Goal: Task Accomplishment & Management: Use online tool/utility

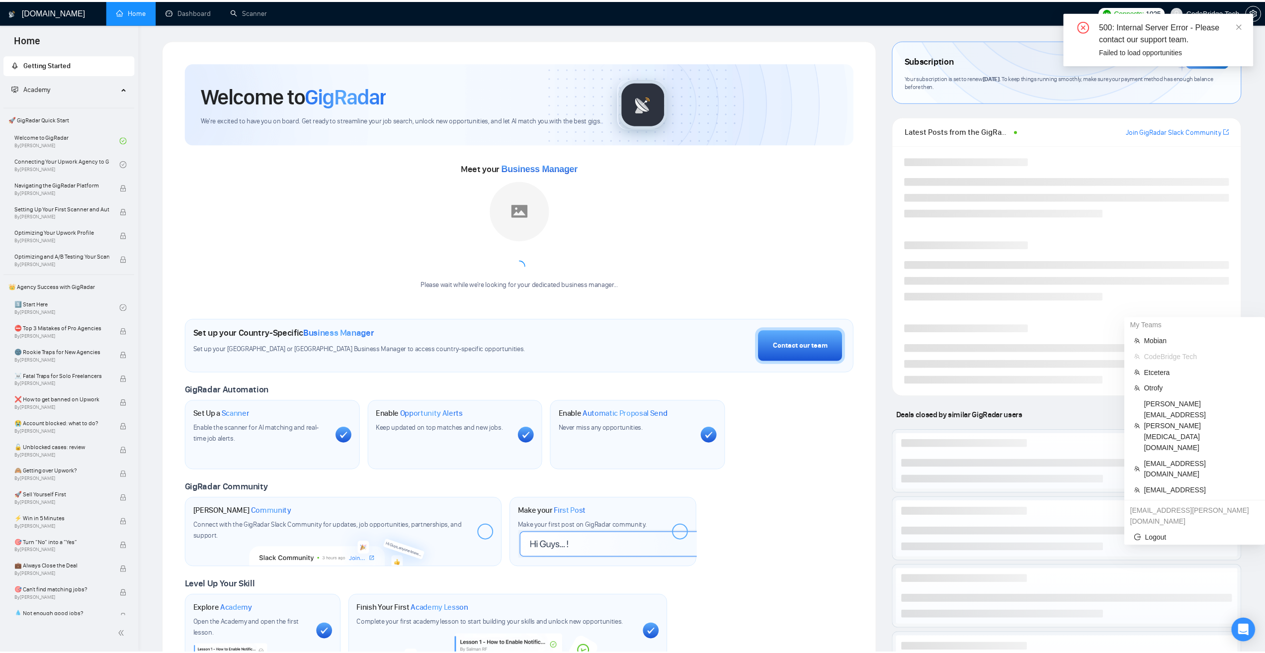
scroll to position [188, 0]
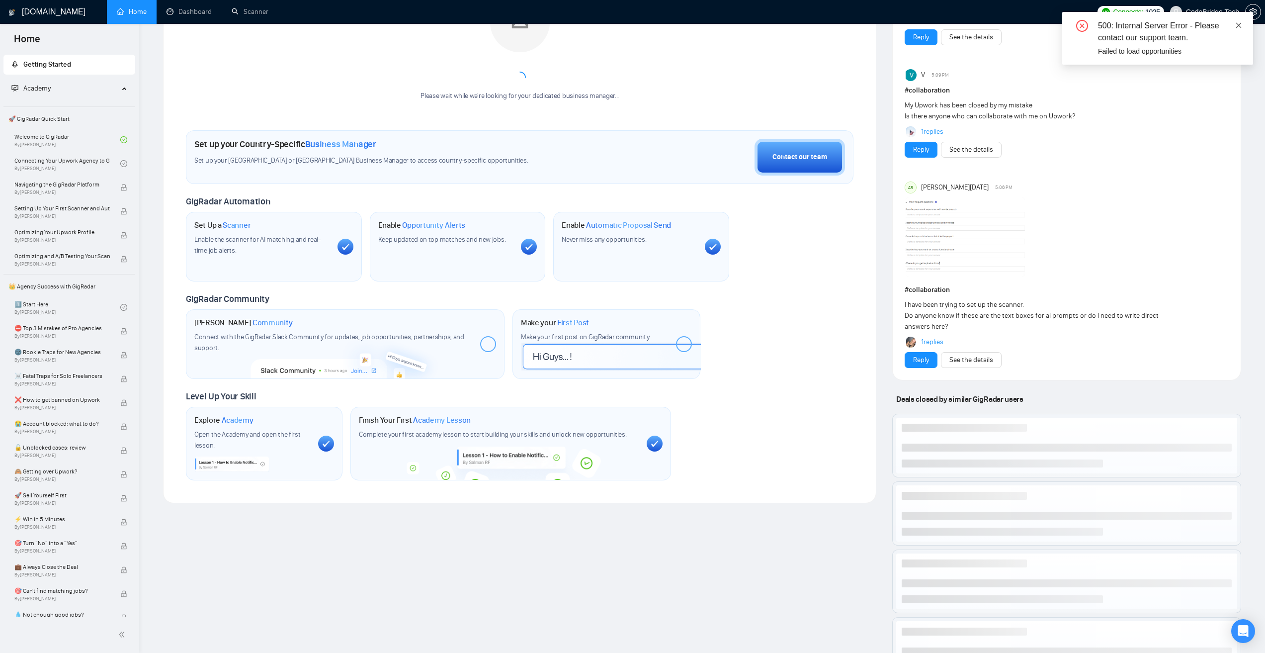
click at [1240, 24] on icon "close" at bounding box center [1238, 25] width 7 height 7
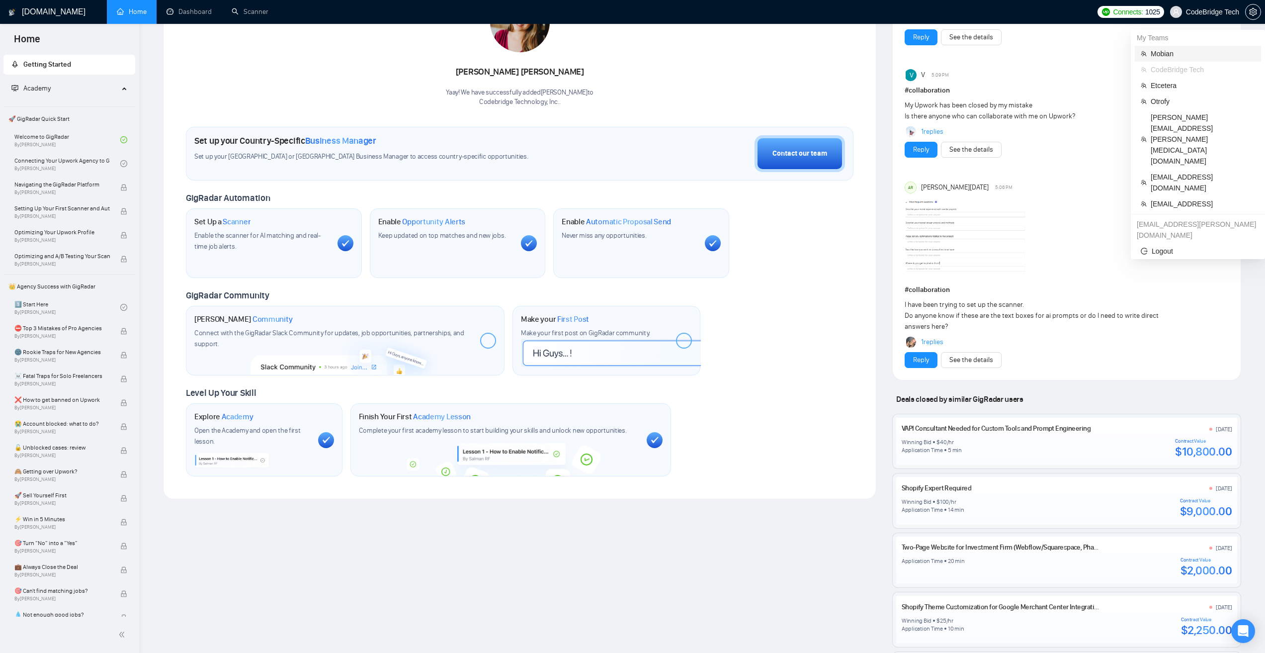
click at [1170, 57] on span "Mobian" at bounding box center [1203, 53] width 104 height 11
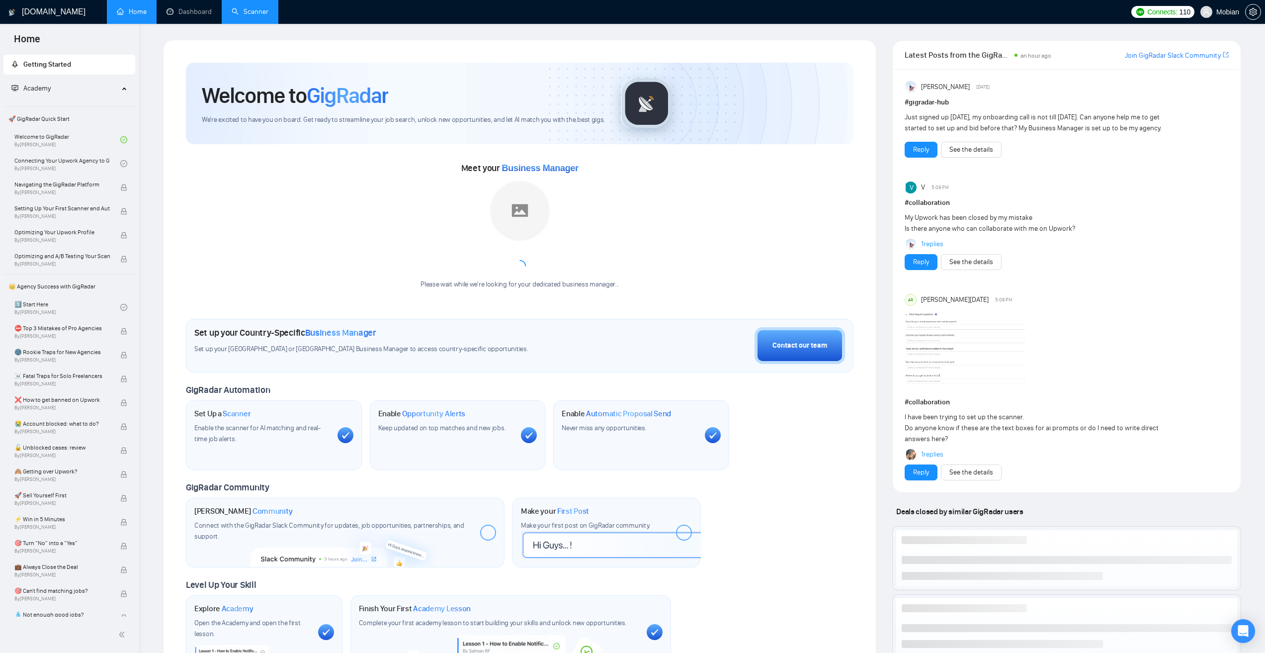
click at [249, 8] on link "Scanner" at bounding box center [250, 11] width 37 height 8
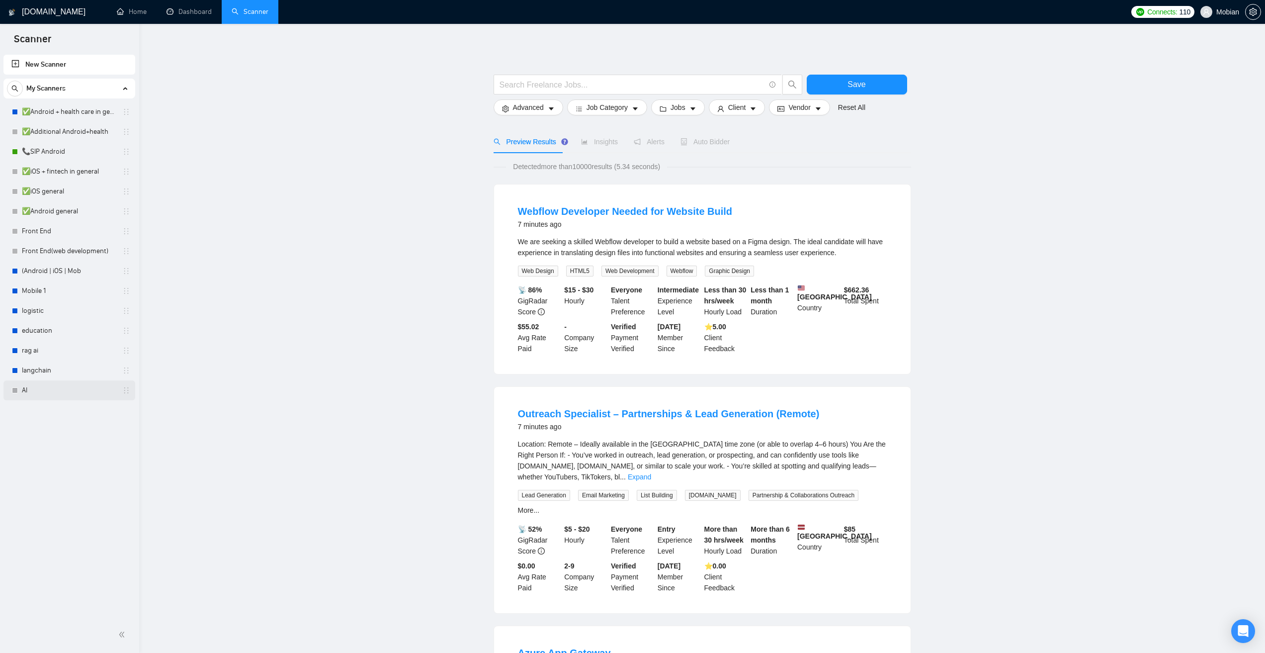
click at [36, 384] on link "AI" at bounding box center [69, 390] width 94 height 20
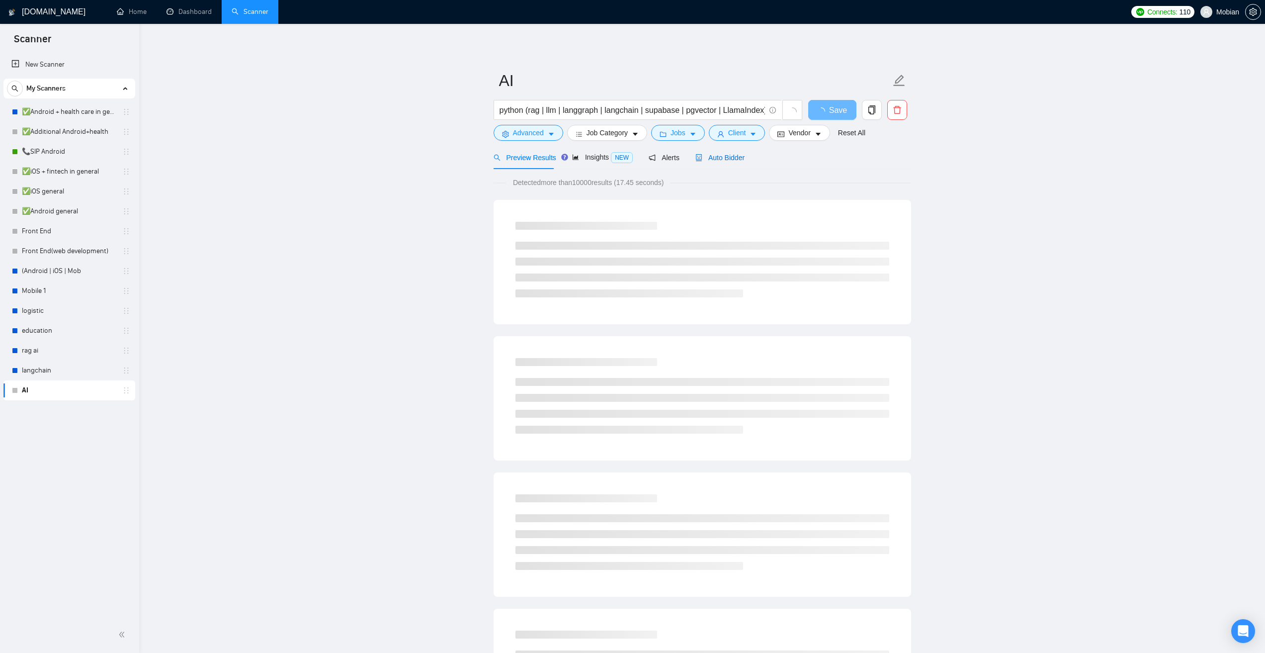
click at [727, 159] on span "Auto Bidder" at bounding box center [719, 158] width 49 height 8
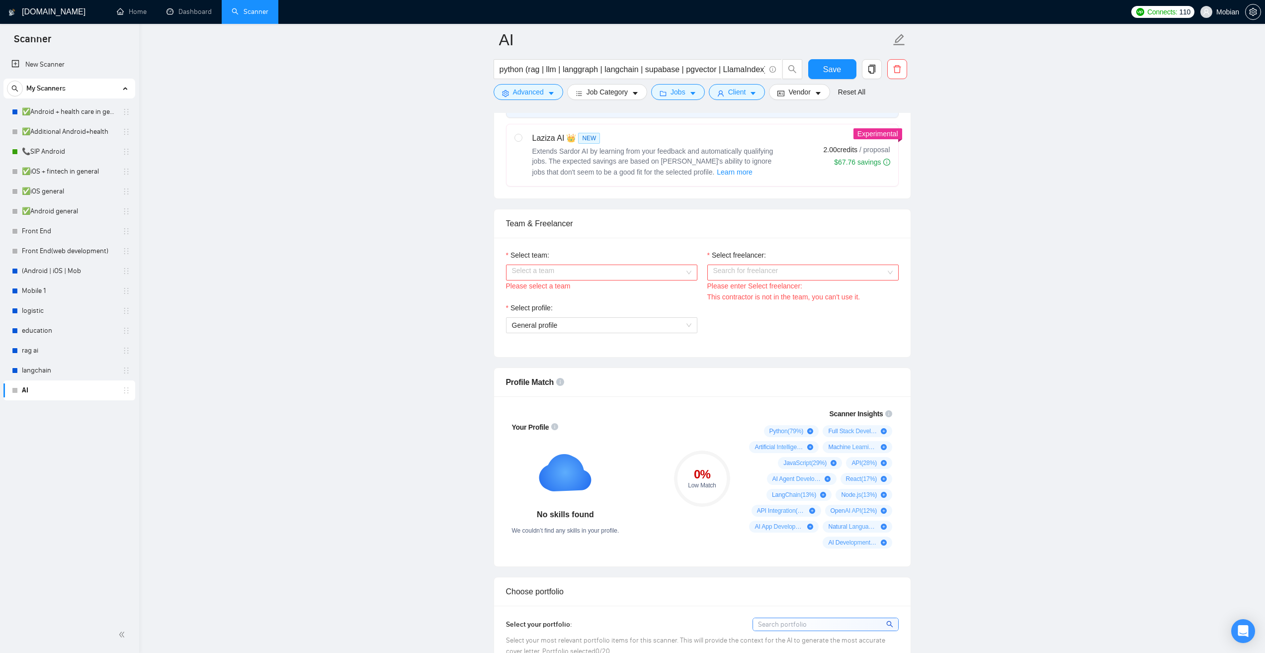
scroll to position [398, 0]
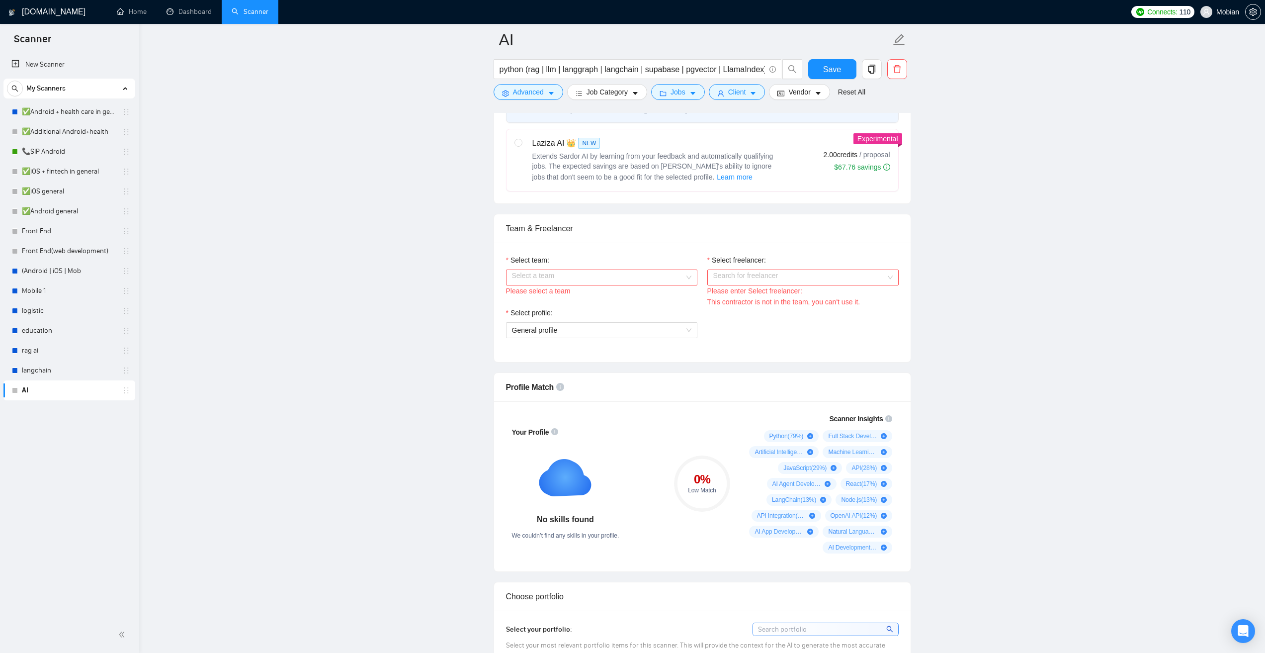
click at [612, 281] on input "Select team:" at bounding box center [598, 277] width 172 height 15
click at [573, 293] on div "Mobian" at bounding box center [600, 296] width 179 height 11
click at [769, 279] on input "Select freelancer:" at bounding box center [799, 277] width 172 height 15
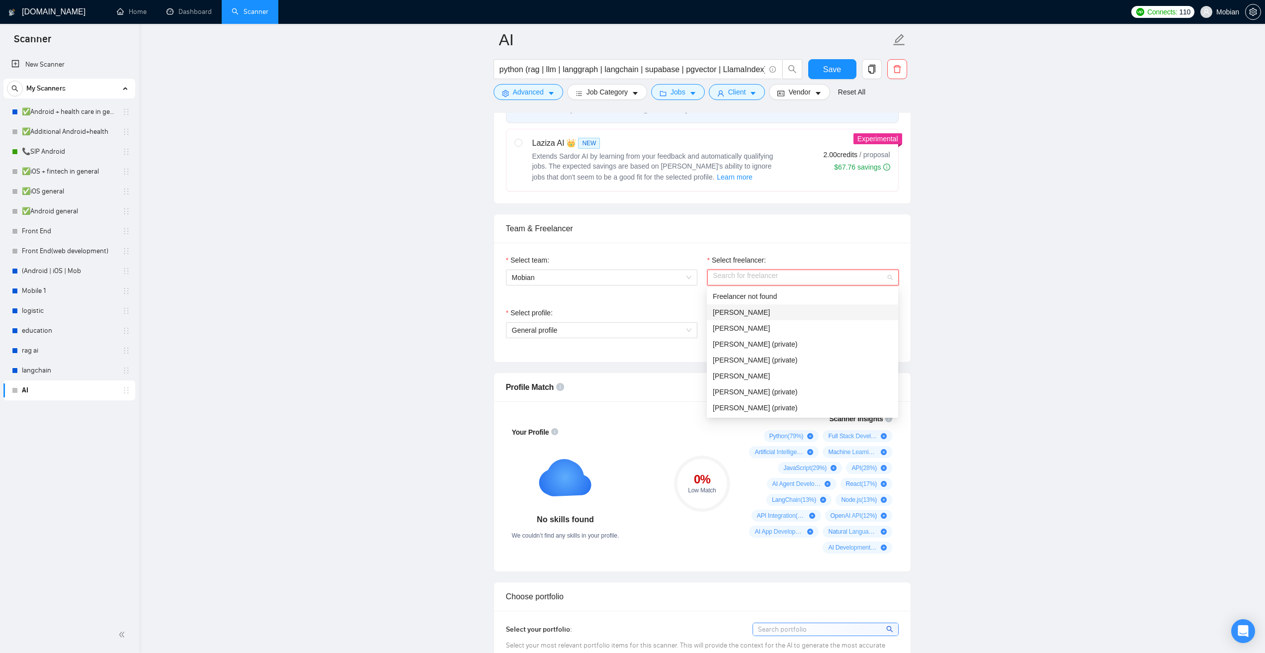
click at [762, 312] on div "[PERSON_NAME]" at bounding box center [802, 312] width 179 height 11
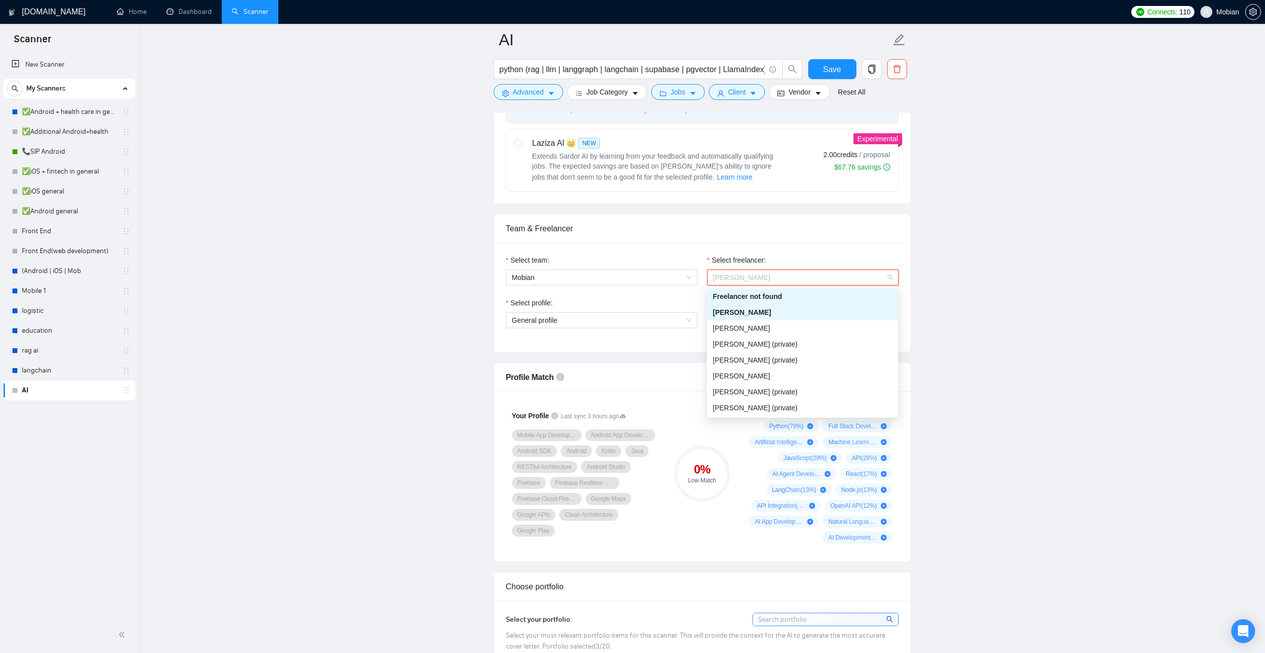
click at [751, 273] on span "[PERSON_NAME]" at bounding box center [741, 277] width 57 height 8
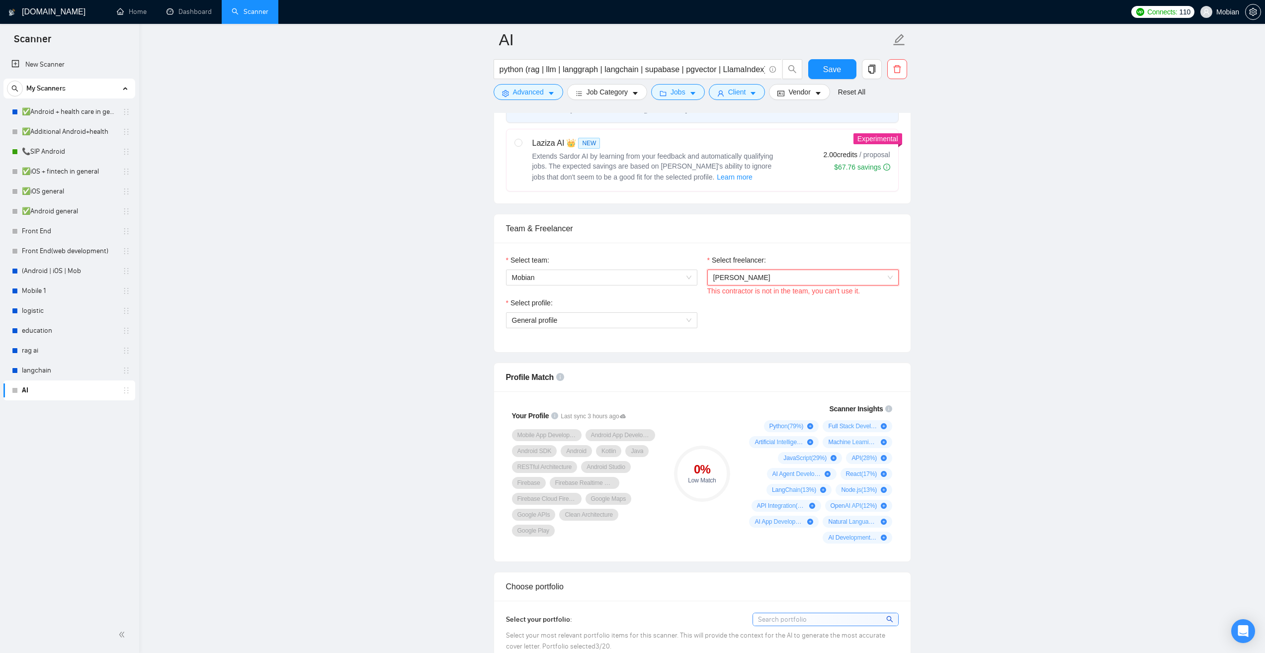
click at [762, 275] on span "[PERSON_NAME]" at bounding box center [802, 277] width 179 height 15
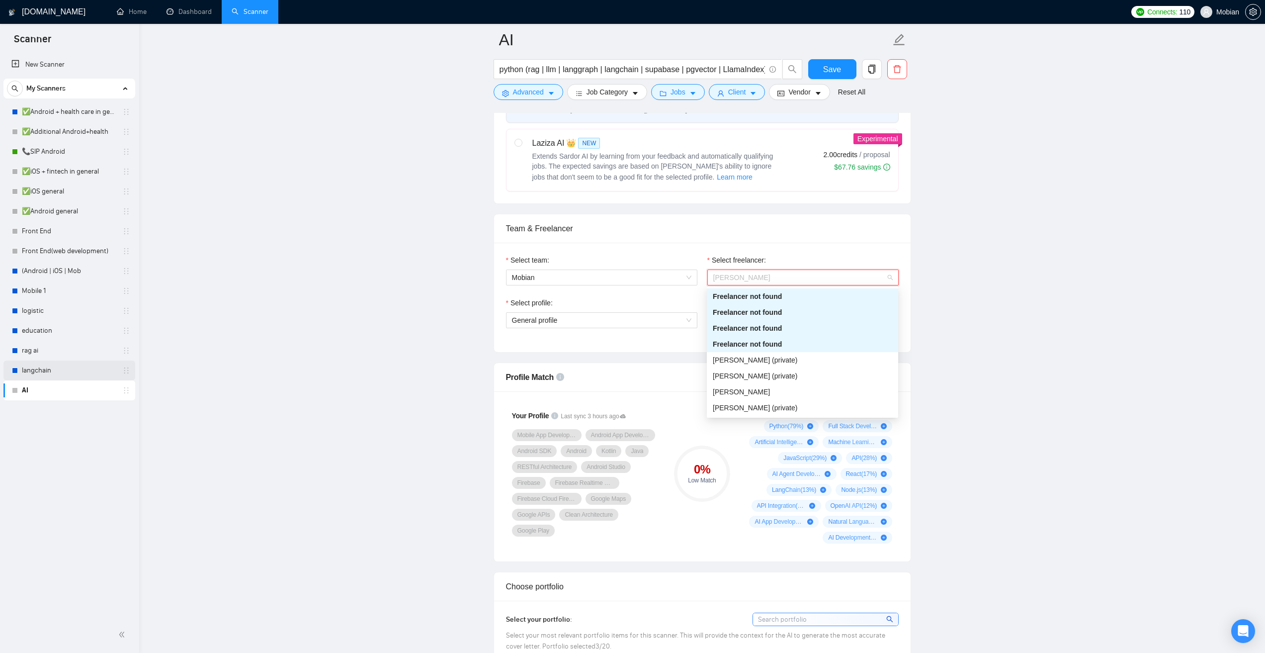
click at [50, 375] on link "langchain" at bounding box center [69, 370] width 94 height 20
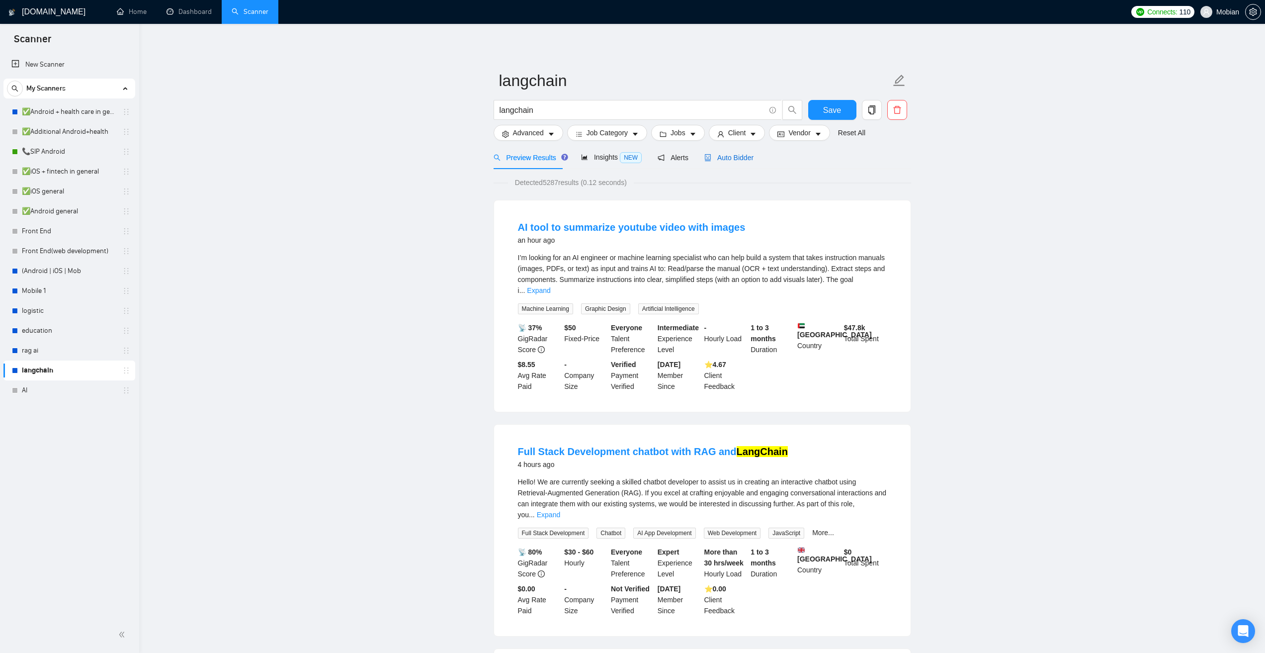
click at [724, 157] on span "Auto Bidder" at bounding box center [728, 158] width 49 height 8
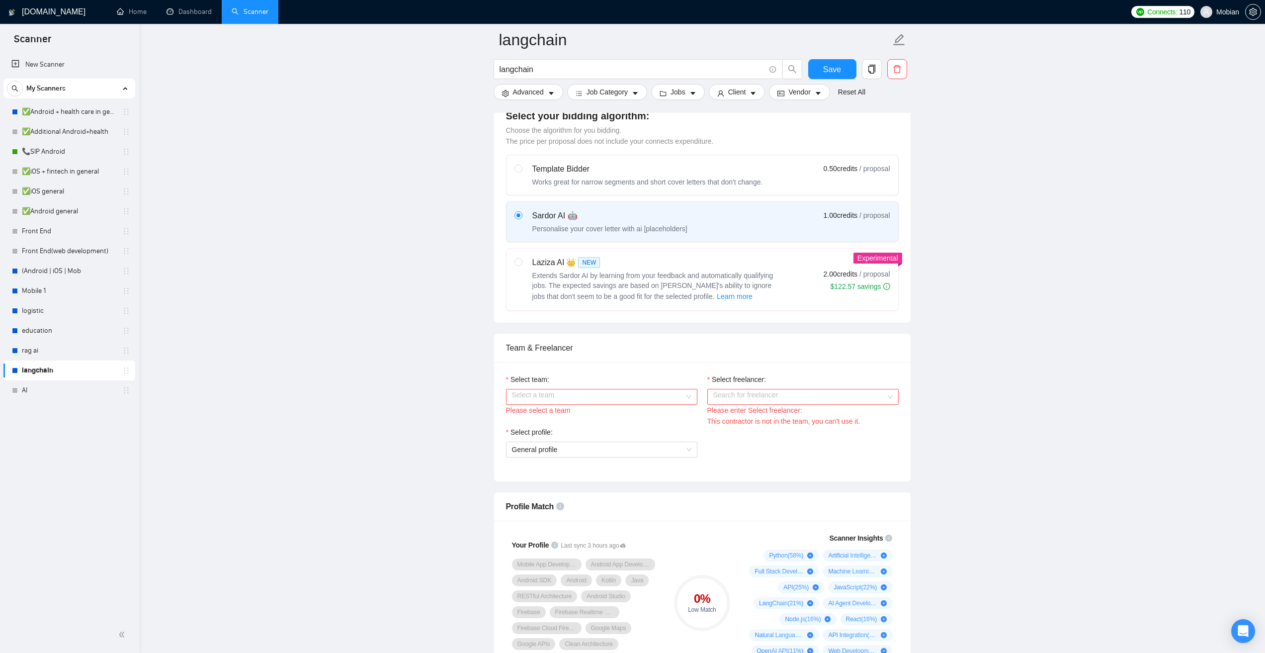
scroll to position [298, 0]
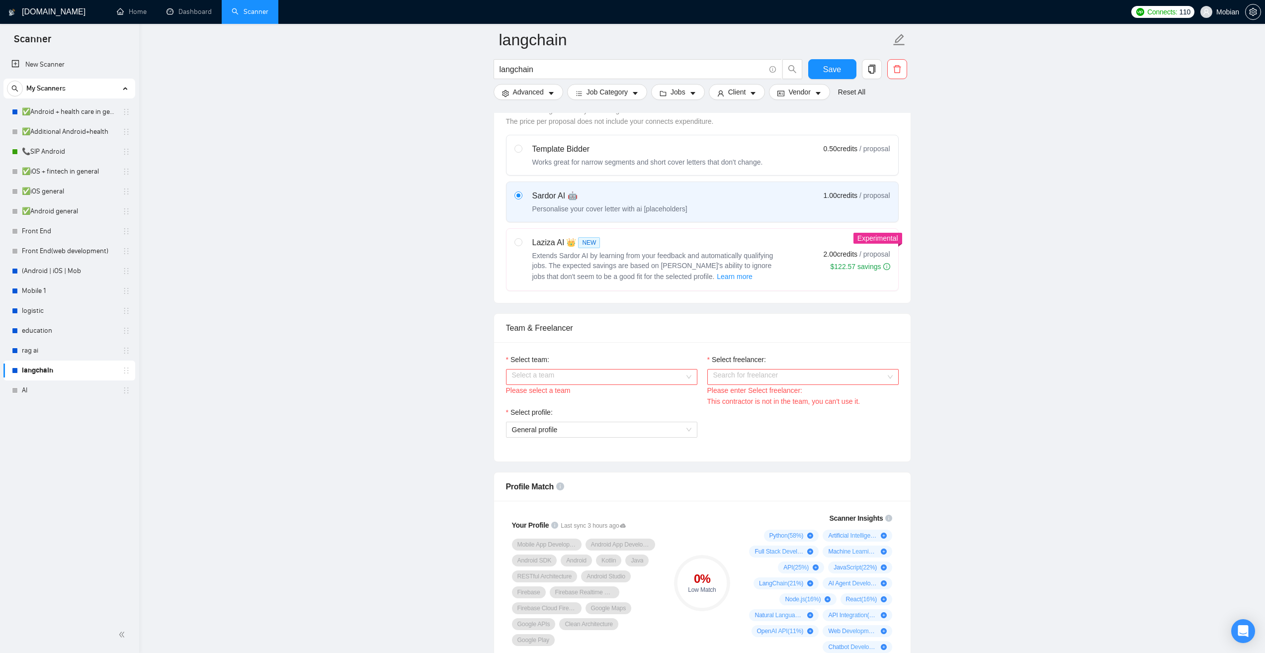
drag, startPoint x: 68, startPoint y: 105, endPoint x: 199, endPoint y: 127, distance: 132.6
click at [68, 105] on link "✅Android + health care in general" at bounding box center [69, 112] width 94 height 20
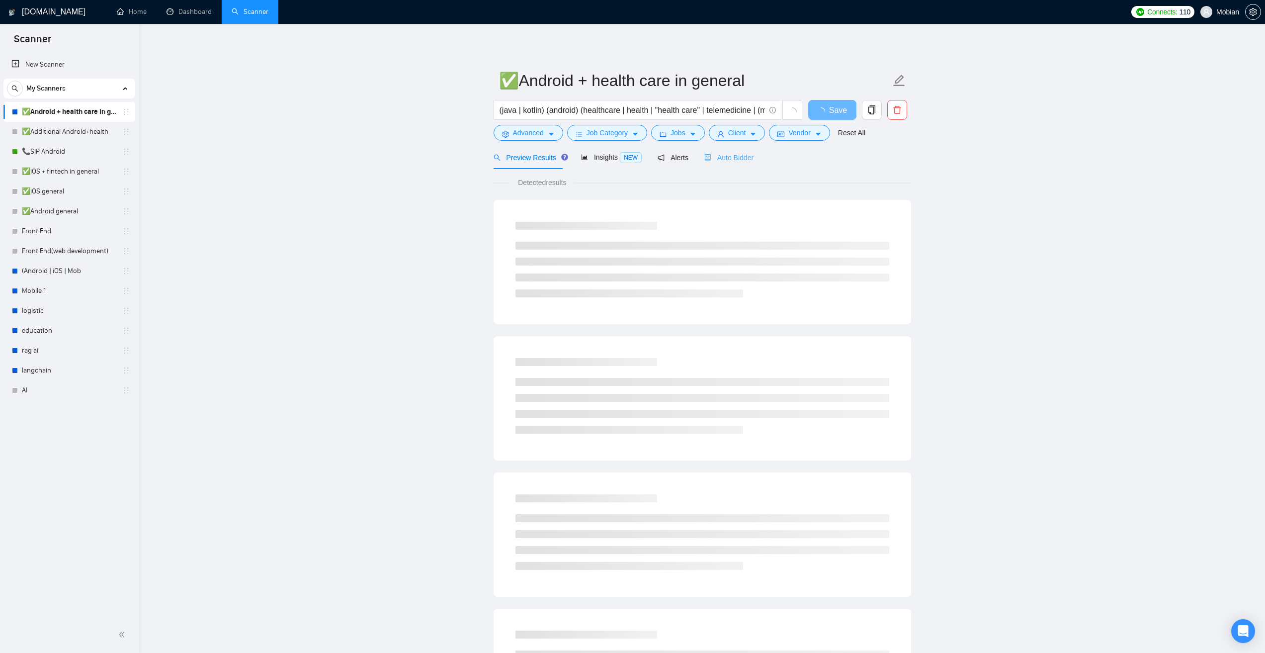
click at [734, 164] on div "Auto Bidder" at bounding box center [728, 157] width 49 height 23
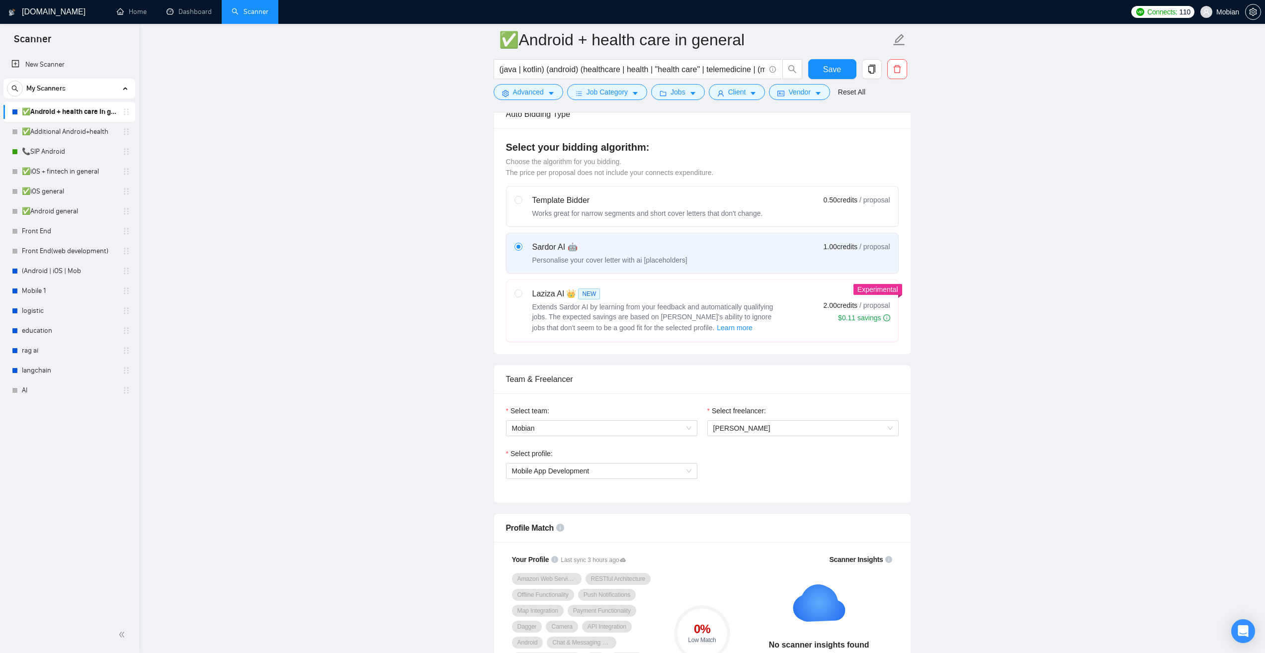
scroll to position [249, 0]
click at [57, 390] on link "AI" at bounding box center [69, 390] width 94 height 20
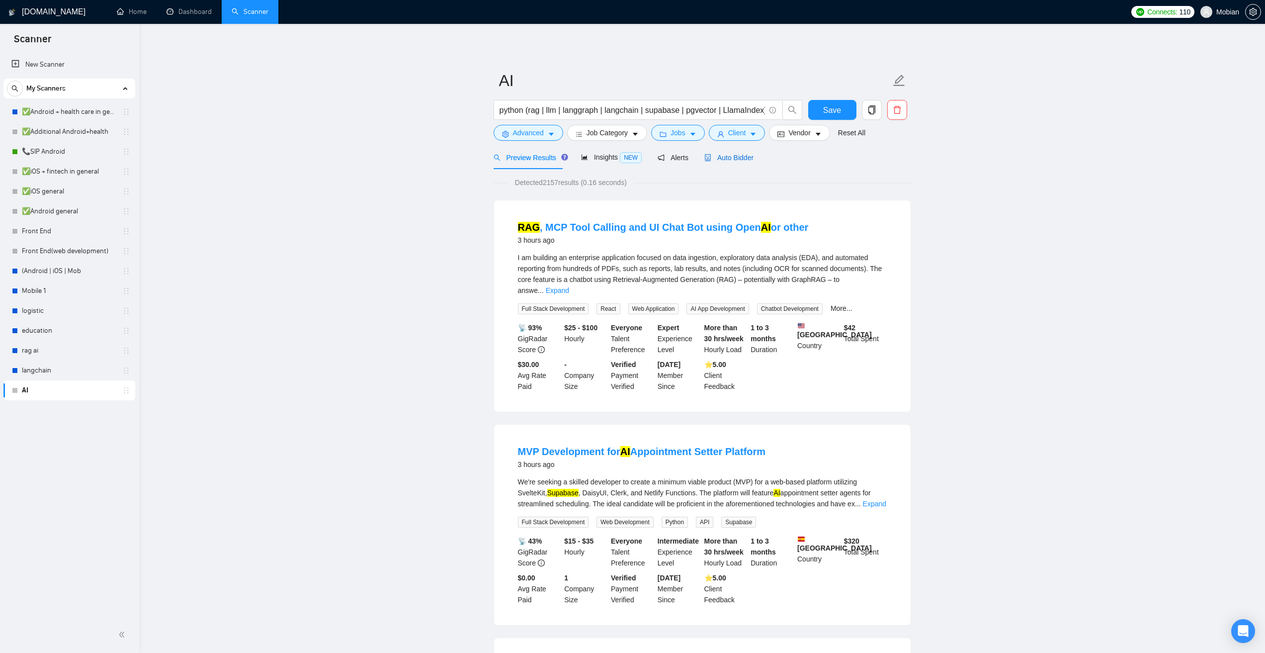
click at [738, 161] on span "Auto Bidder" at bounding box center [728, 158] width 49 height 8
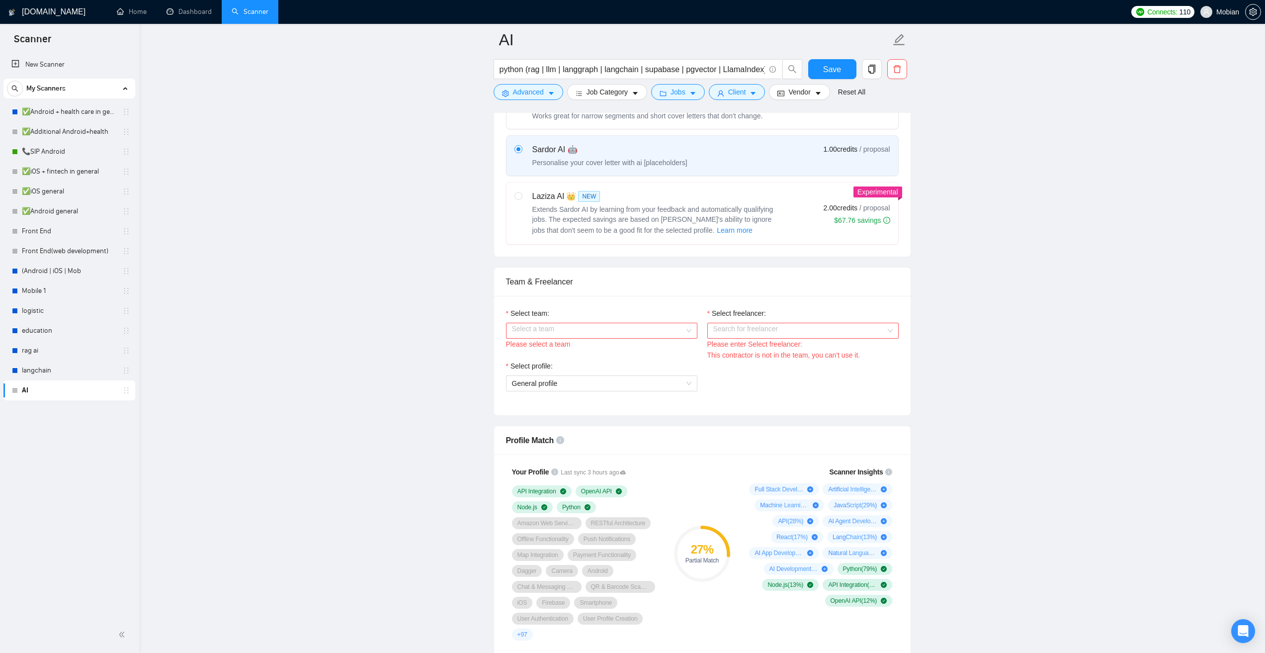
scroll to position [348, 0]
click at [766, 322] on input "Select freelancer:" at bounding box center [799, 327] width 172 height 15
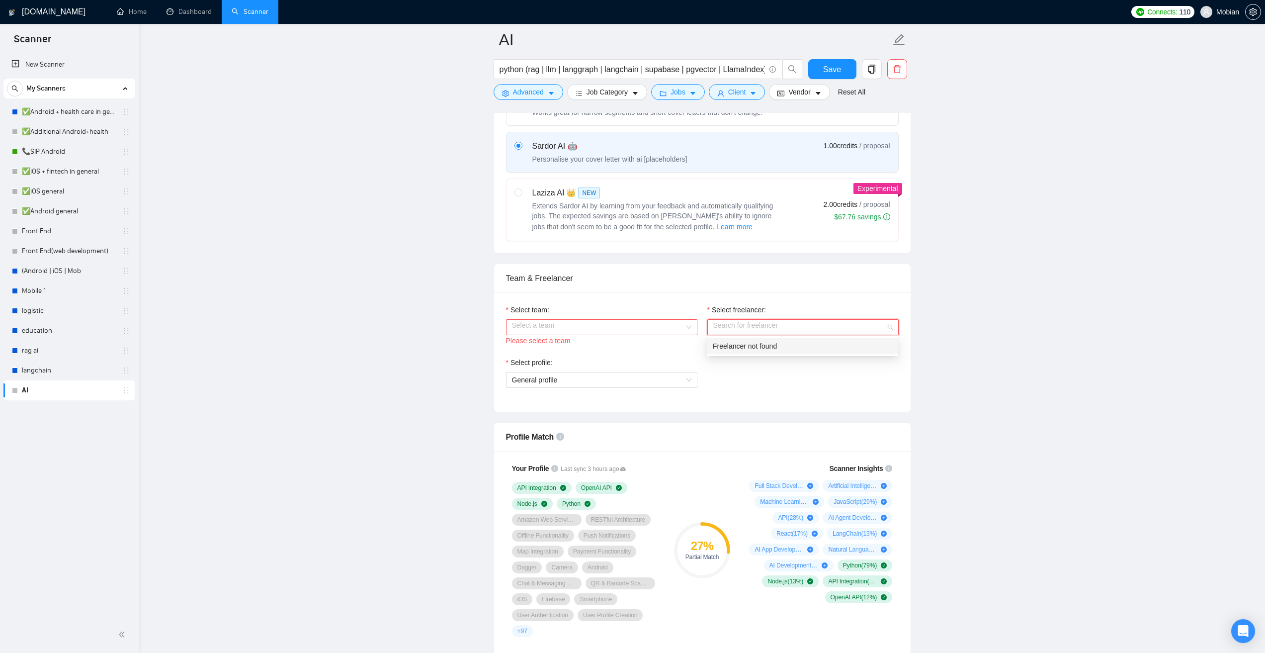
click at [767, 345] on div "Freelancer not found" at bounding box center [802, 345] width 179 height 11
click at [634, 316] on div "Select team:" at bounding box center [601, 311] width 191 height 15
click at [631, 328] on input "Select team:" at bounding box center [598, 327] width 172 height 15
click at [614, 348] on div "Mobian" at bounding box center [600, 345] width 179 height 11
click at [776, 328] on span "Freelancer not found" at bounding box center [802, 327] width 179 height 15
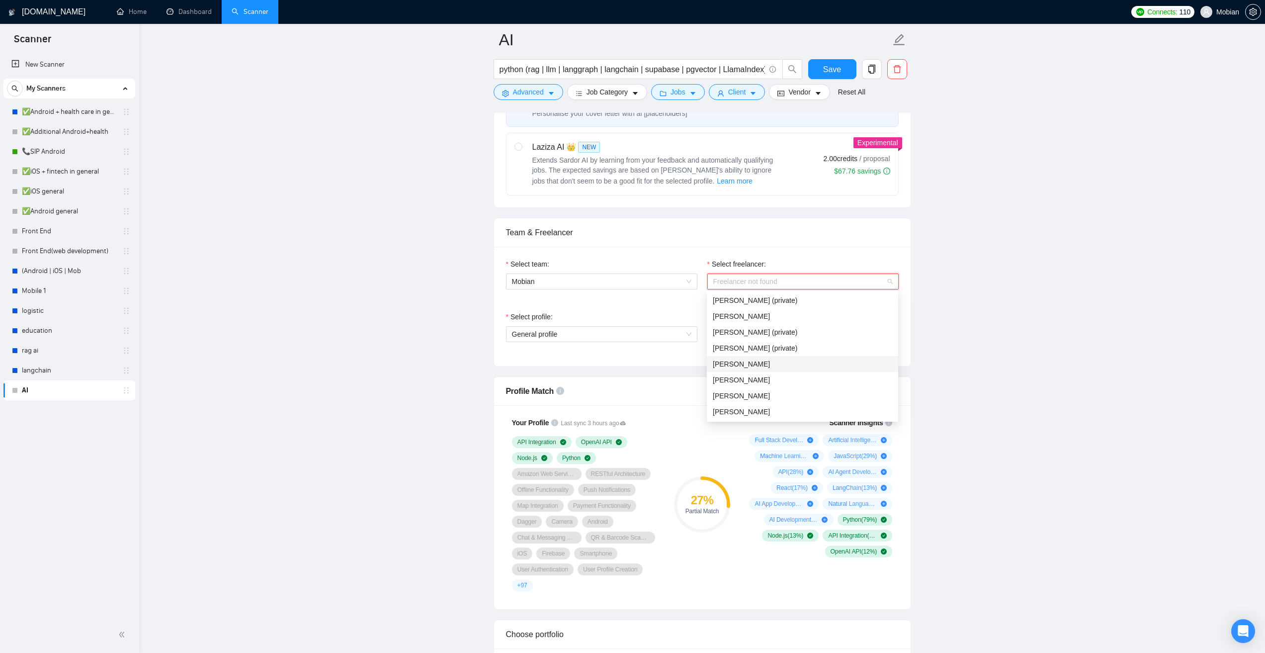
scroll to position [398, 0]
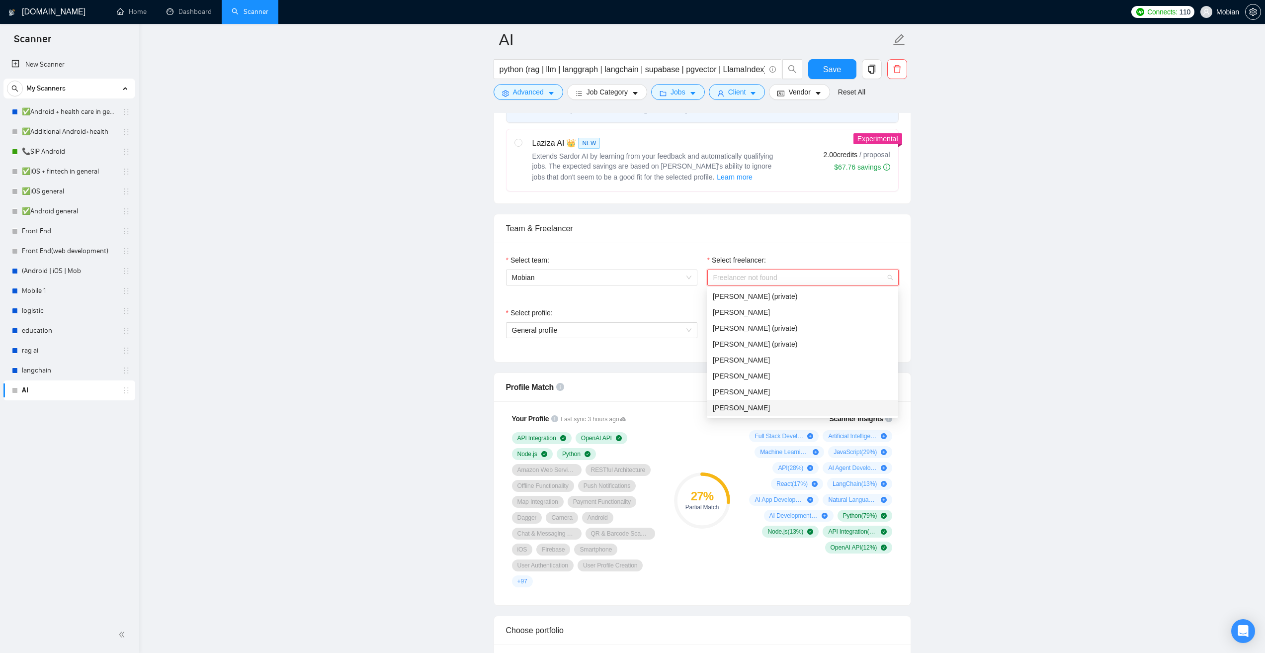
click at [775, 407] on div "[PERSON_NAME]" at bounding box center [802, 407] width 179 height 11
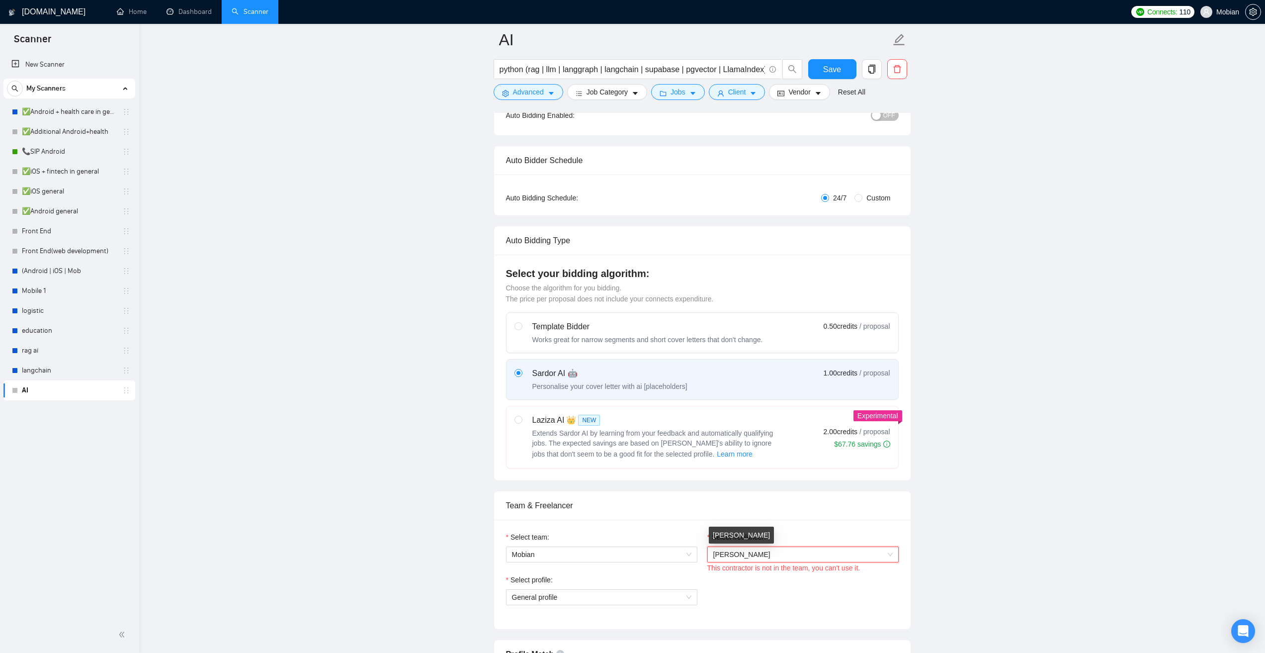
scroll to position [99, 0]
